Goal: Information Seeking & Learning: Check status

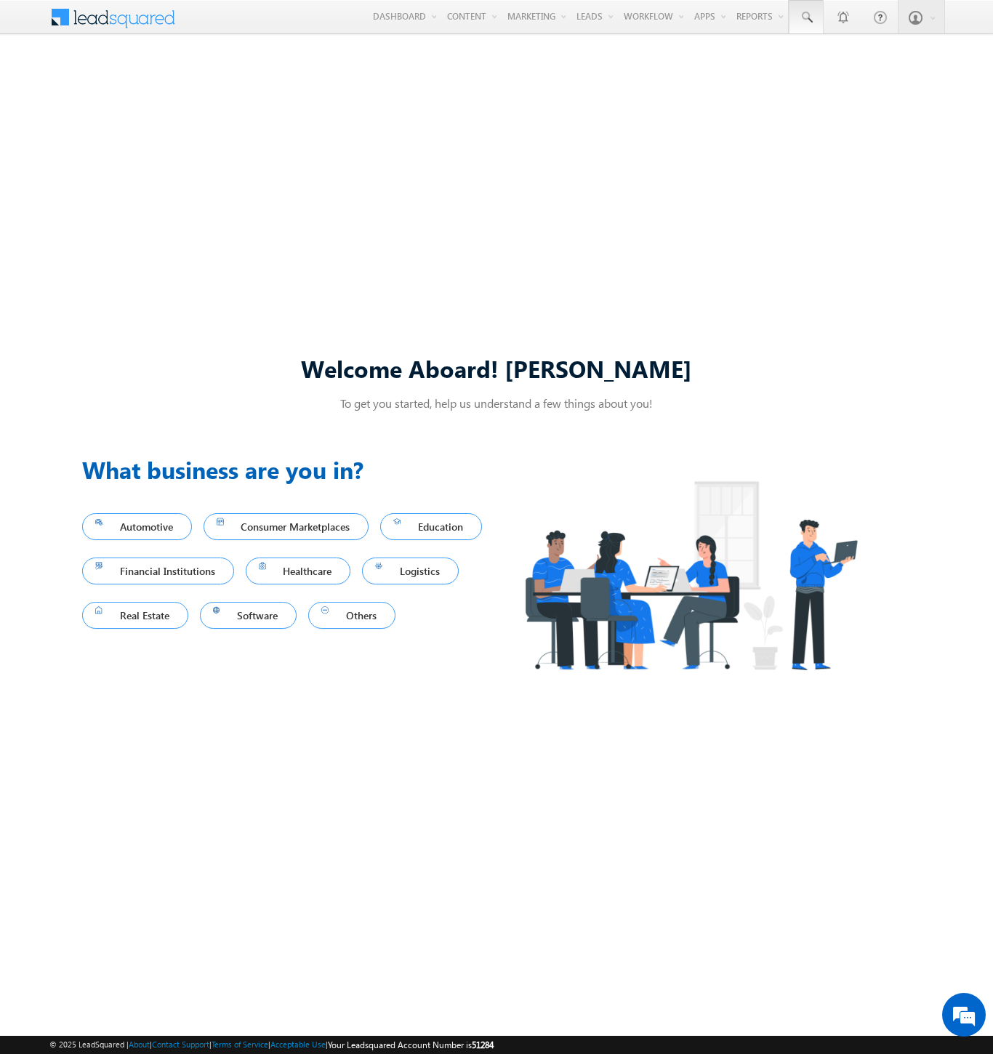
click at [806, 17] on span at bounding box center [806, 17] width 15 height 15
type input "8988286128"
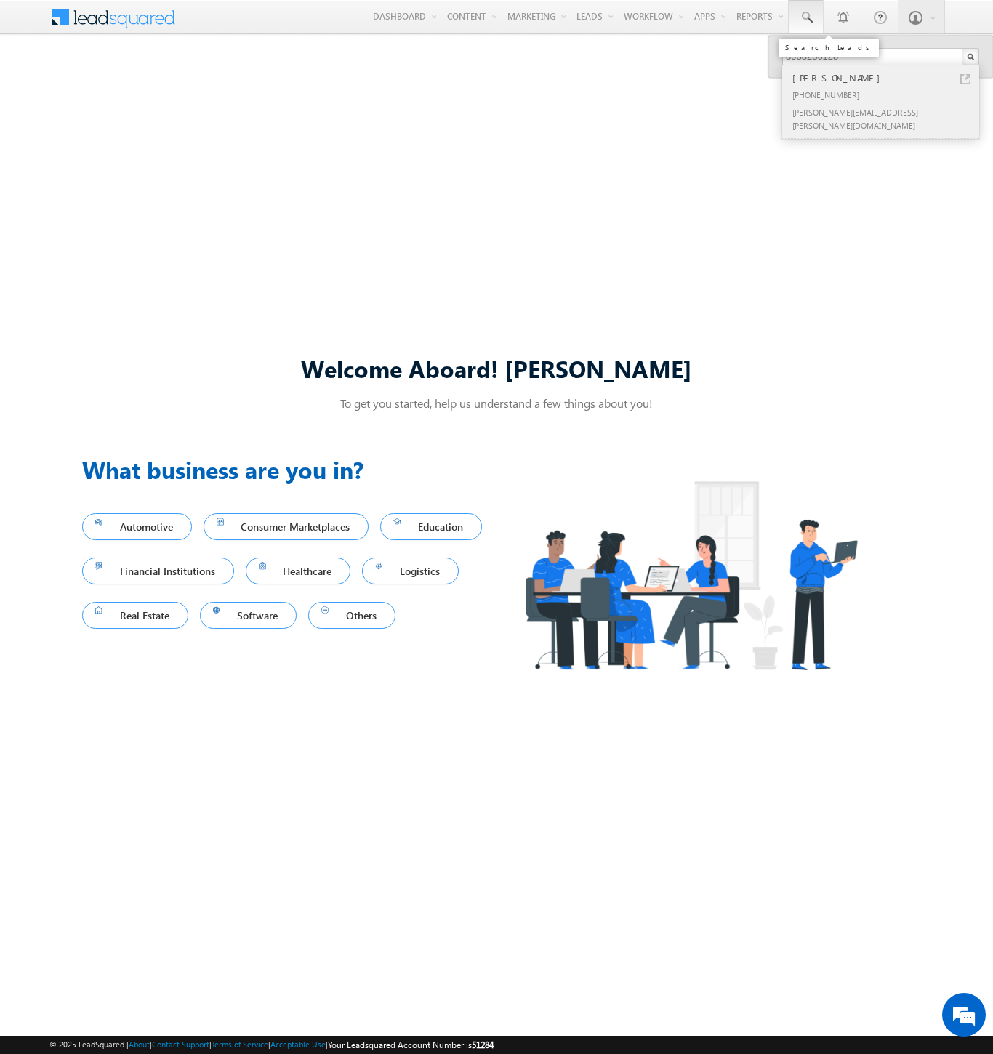
click at [887, 78] on div "Akshaj Reynolds" at bounding box center [887, 78] width 195 height 16
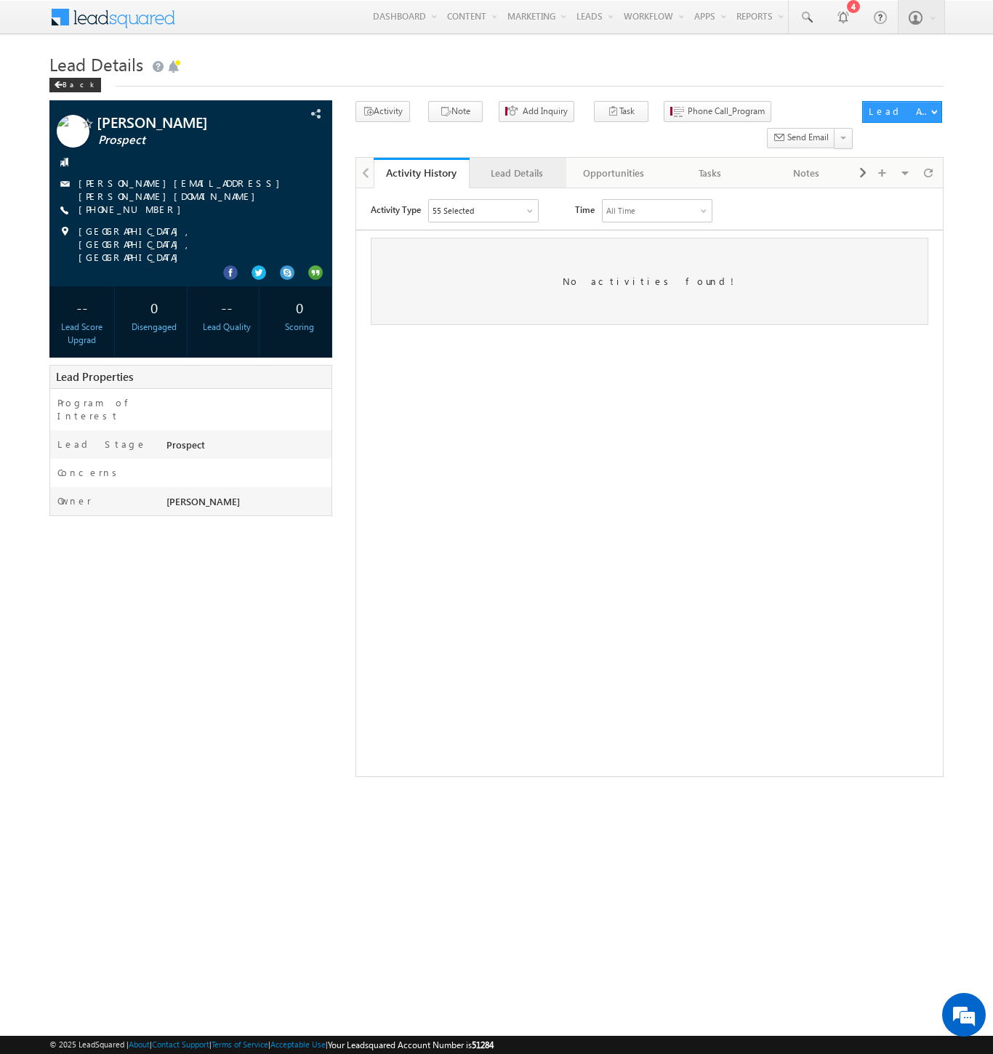
click at [517, 164] on div "Lead Details" at bounding box center [516, 172] width 71 height 17
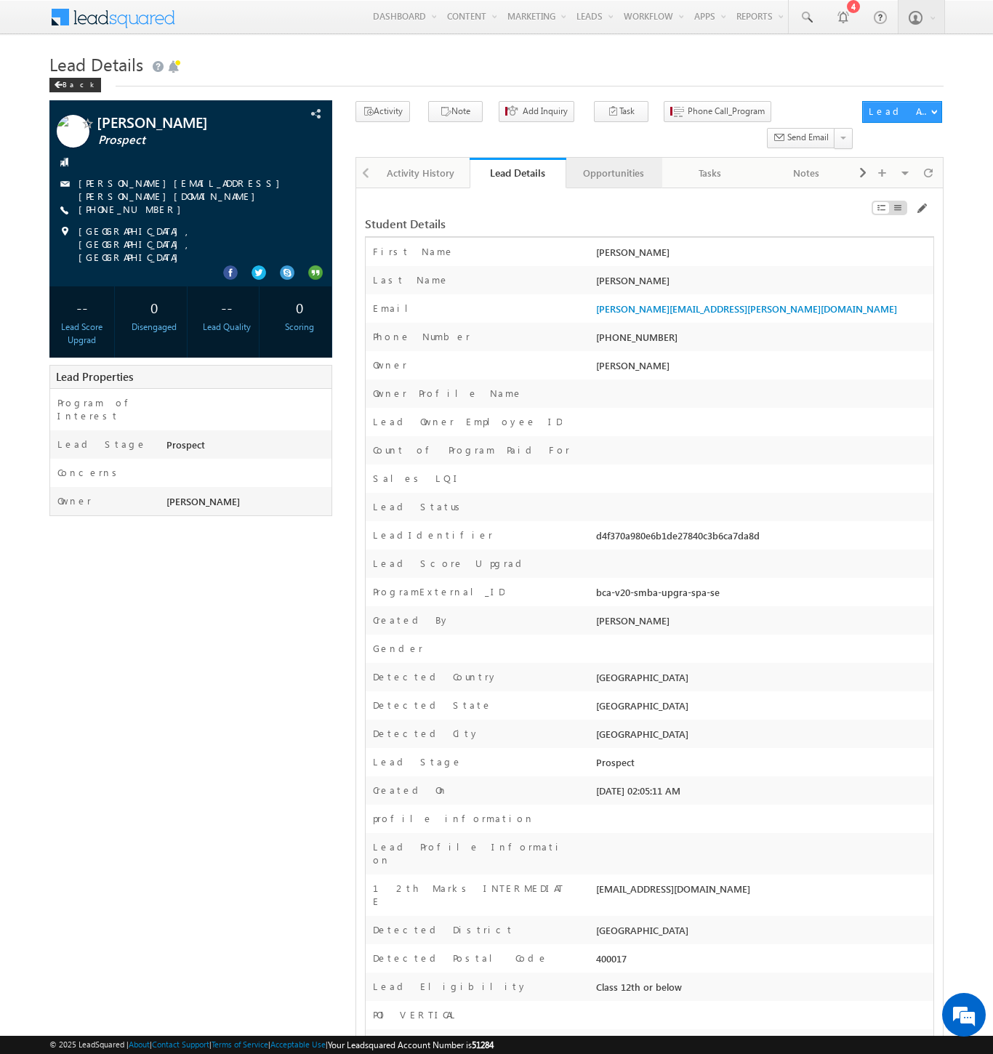
click at [613, 164] on div "Opportunities" at bounding box center [613, 172] width 71 height 17
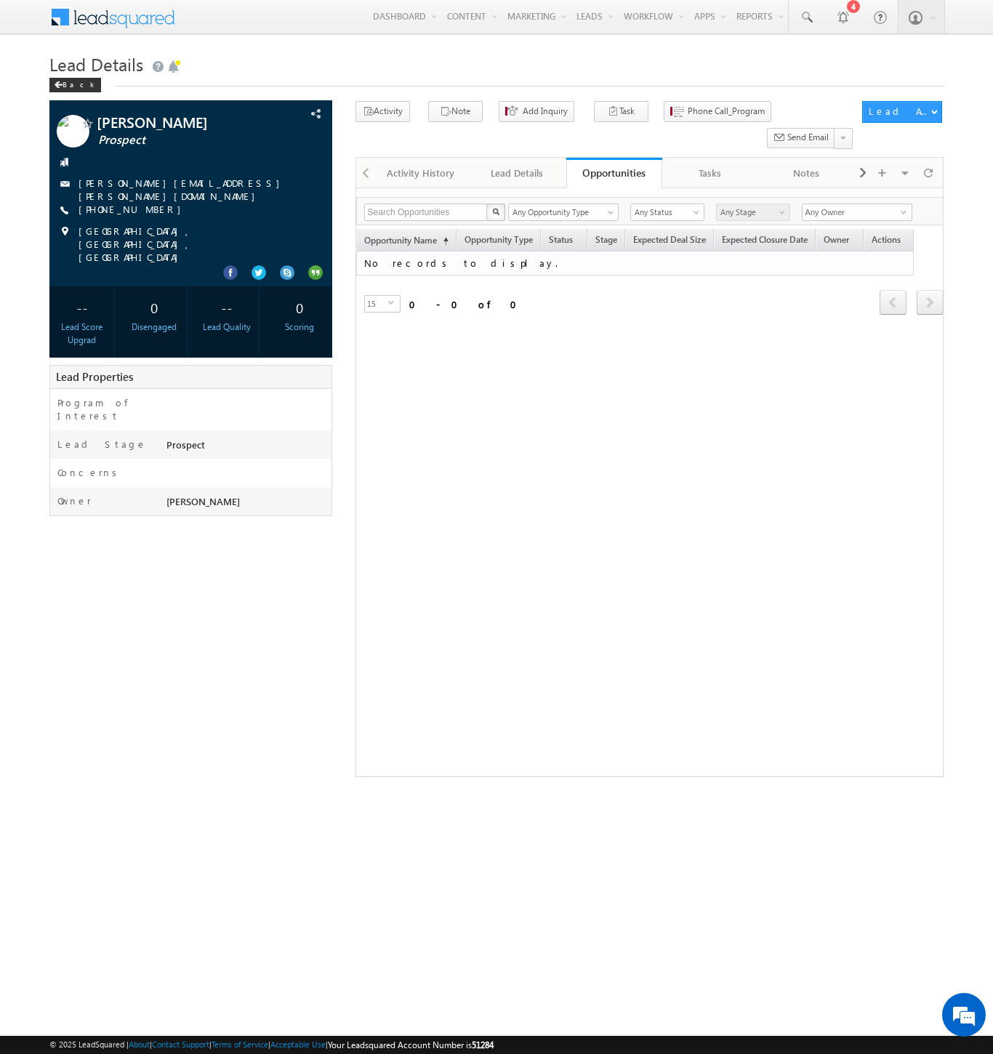
click at [122, 15] on span at bounding box center [122, 15] width 105 height 25
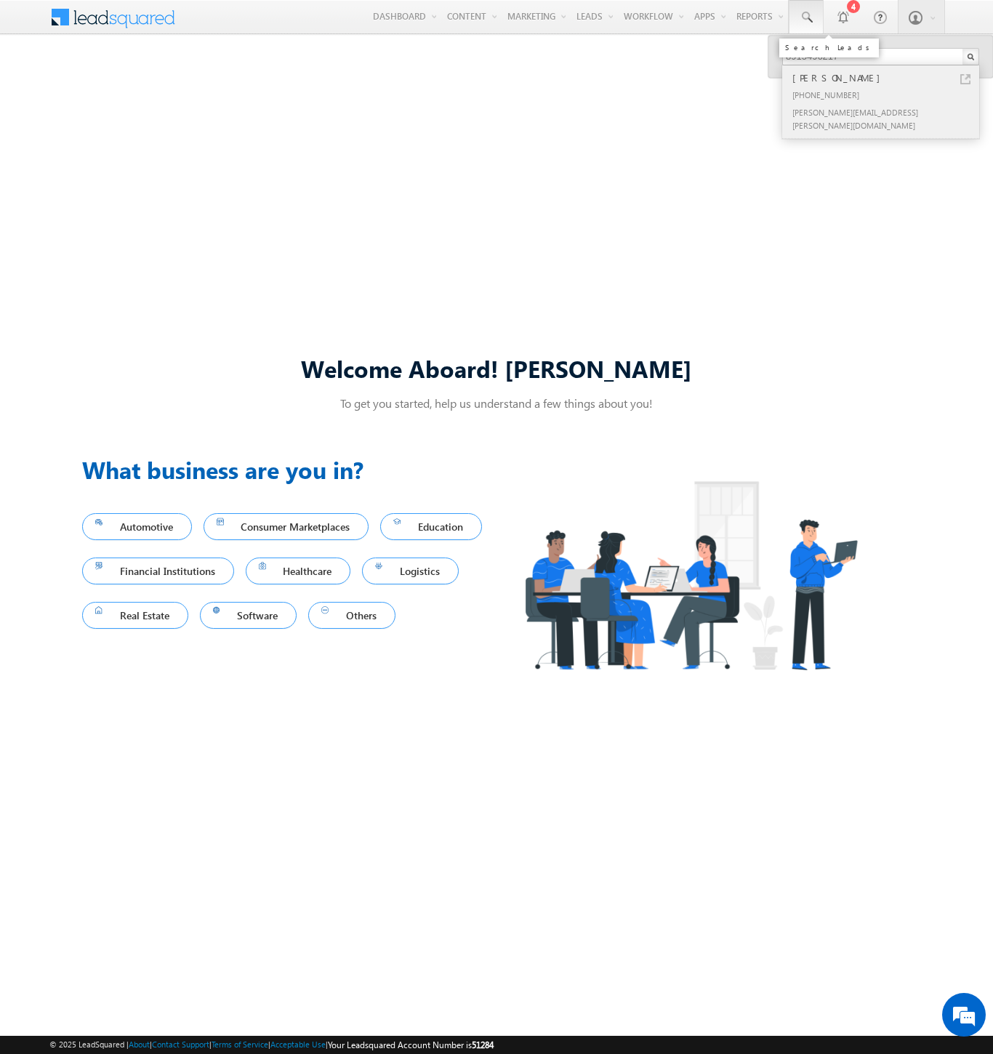
click at [887, 78] on div "Gita Heaney" at bounding box center [887, 78] width 195 height 16
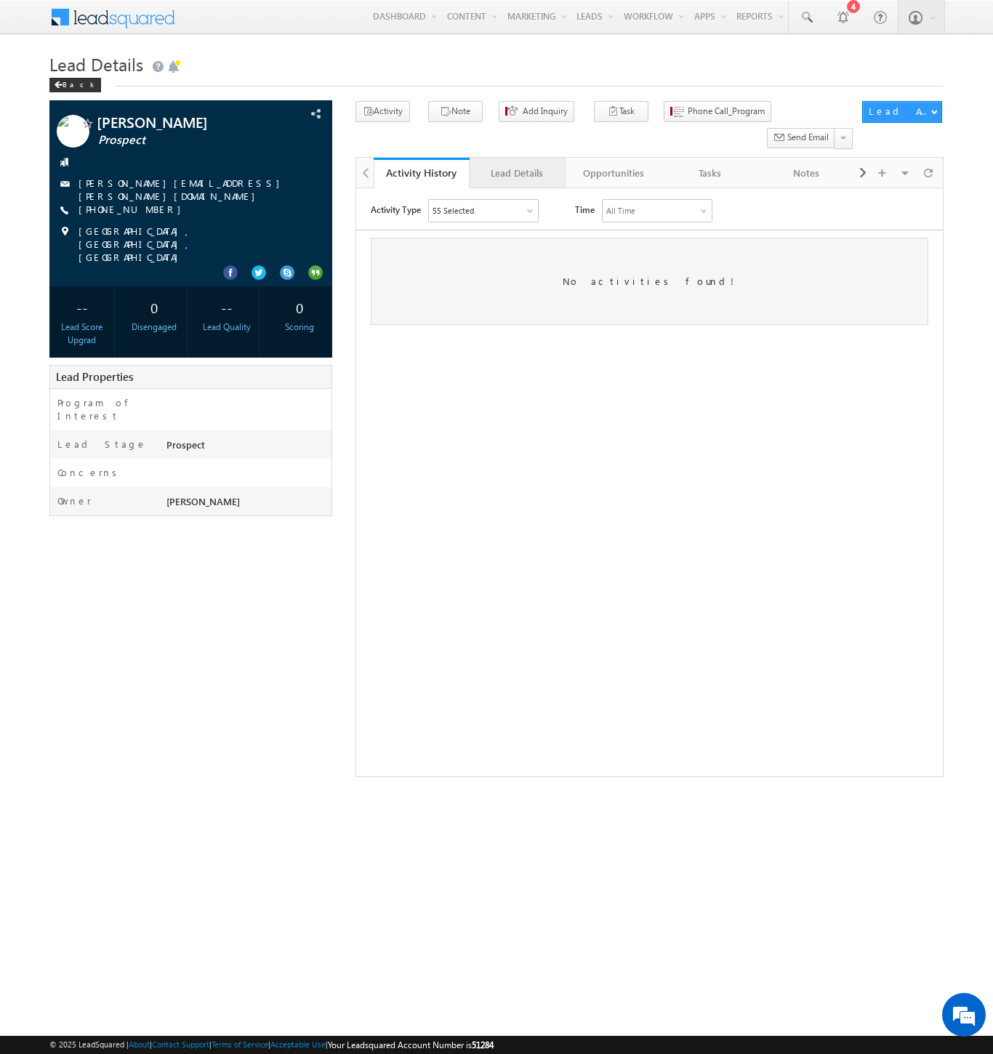
click at [517, 164] on div "Lead Details" at bounding box center [516, 172] width 71 height 17
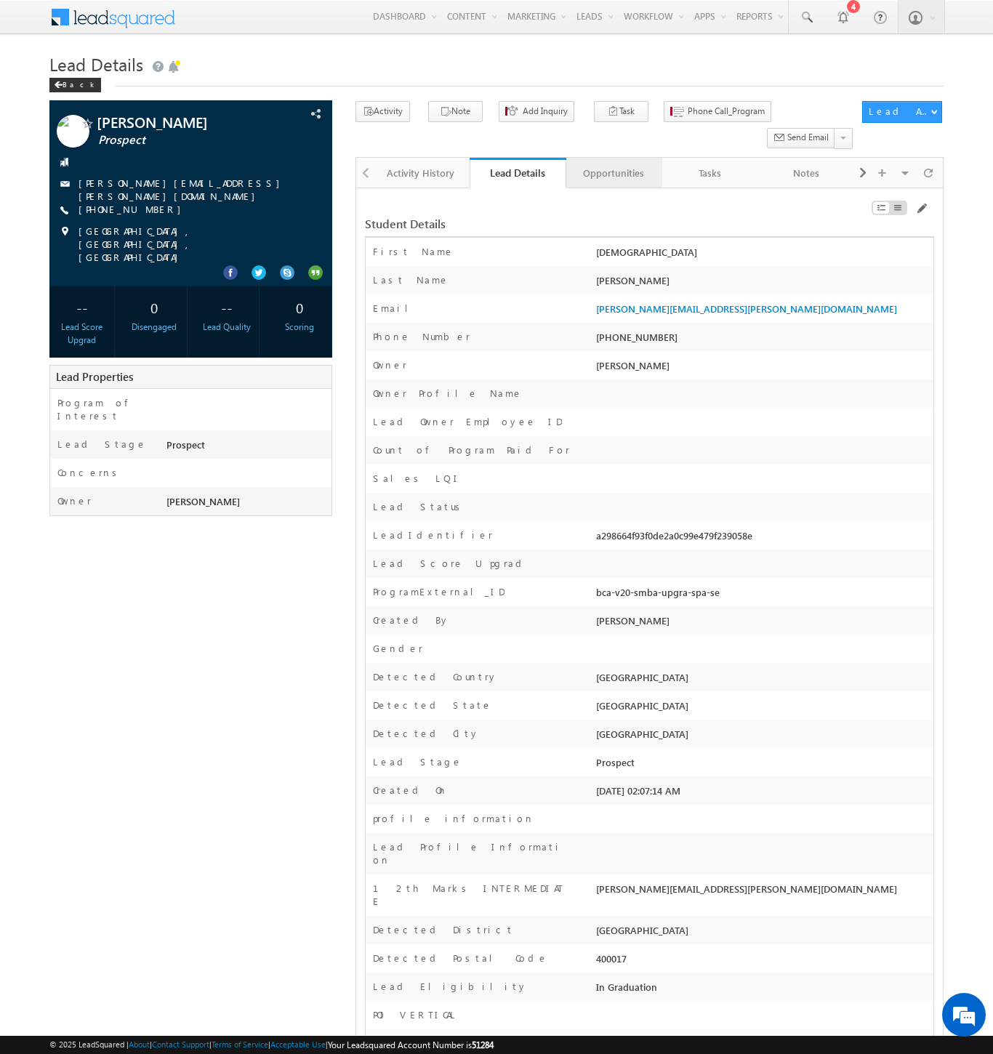
click at [613, 164] on div "Opportunities" at bounding box center [613, 172] width 71 height 17
